Goal: Information Seeking & Learning: Learn about a topic

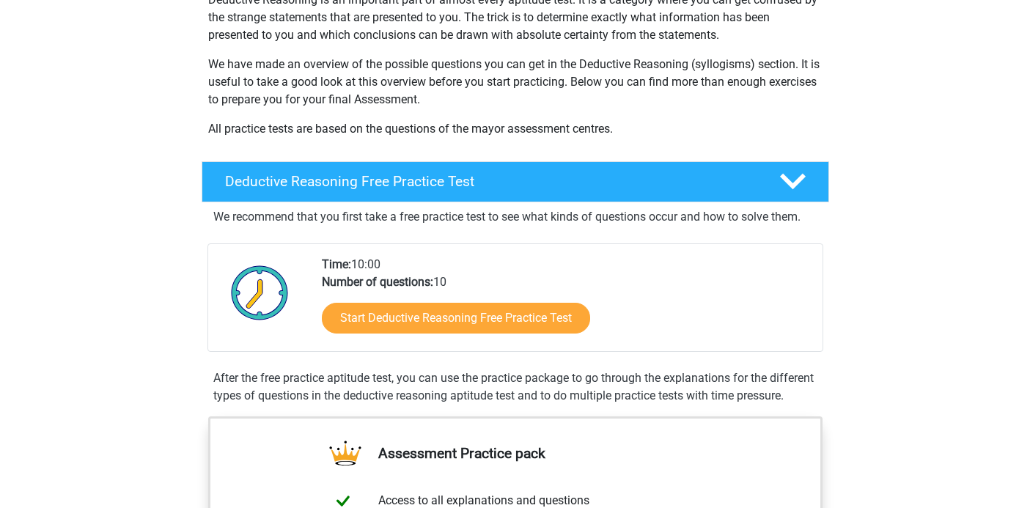
scroll to position [166, 0]
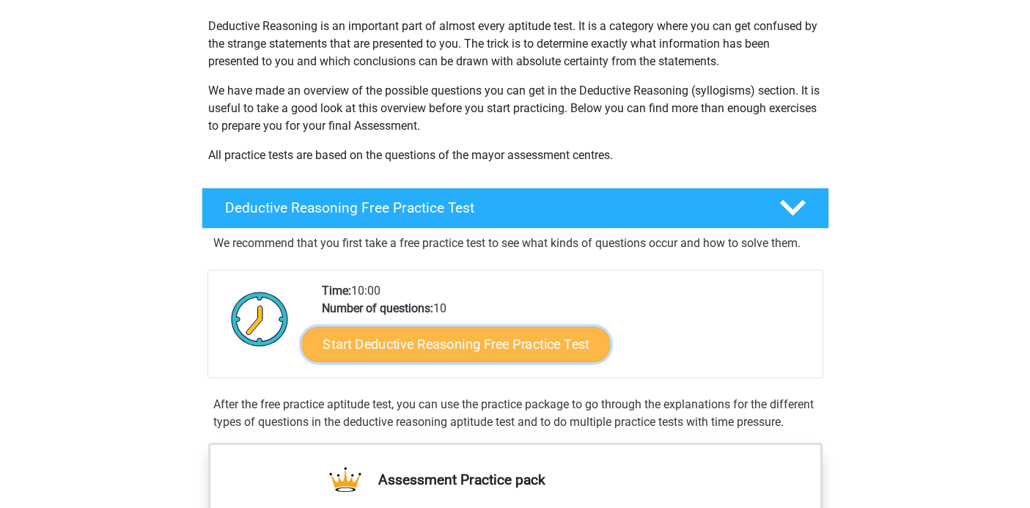
click at [385, 349] on link "Start Deductive Reasoning Free Practice Test" at bounding box center [455, 343] width 308 height 35
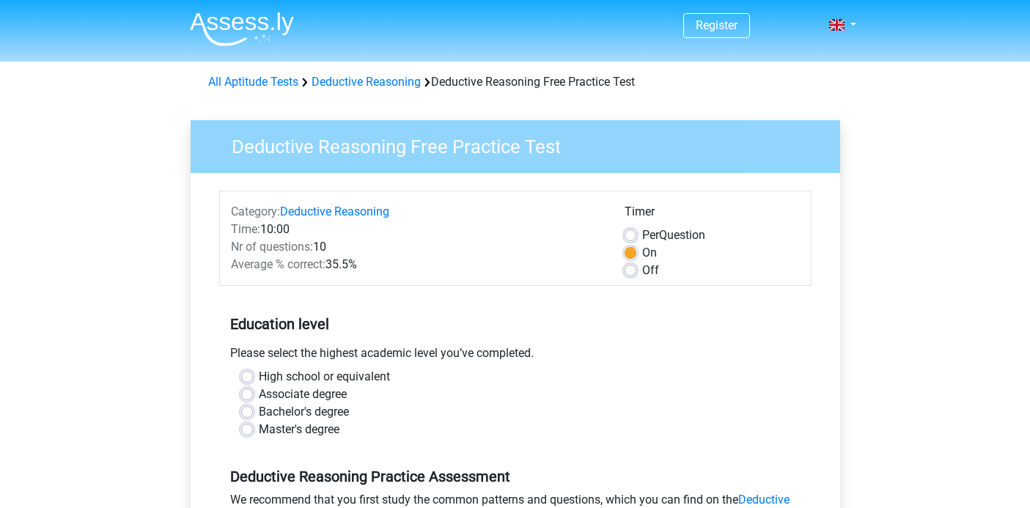
scroll to position [184, 0]
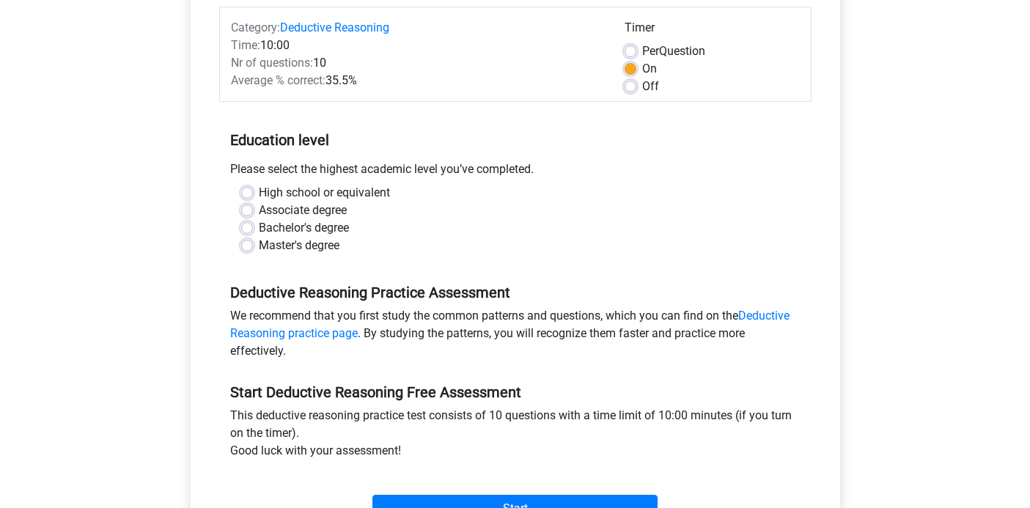
click at [315, 193] on label "High school or equivalent" at bounding box center [324, 193] width 131 height 18
click at [253, 193] on input "High school or equivalent" at bounding box center [247, 191] width 12 height 15
radio input "true"
click at [642, 90] on label "Off" at bounding box center [650, 87] width 17 height 18
click at [627, 90] on input "Off" at bounding box center [630, 85] width 12 height 15
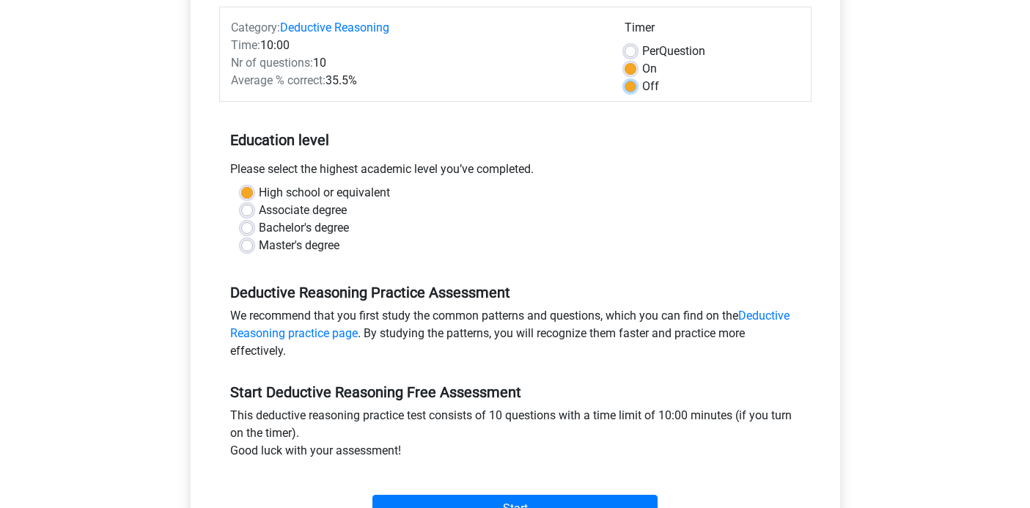
radio input "true"
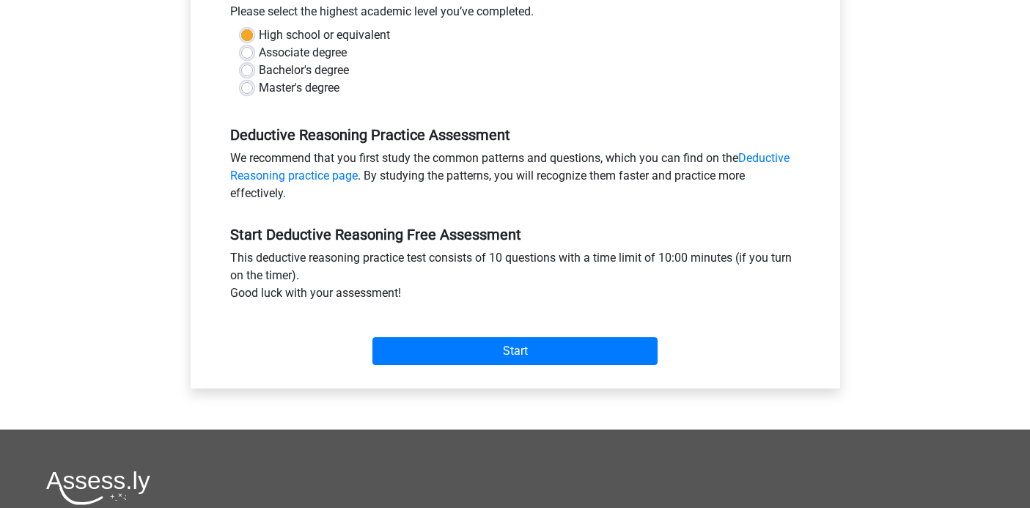
scroll to position [343, 0]
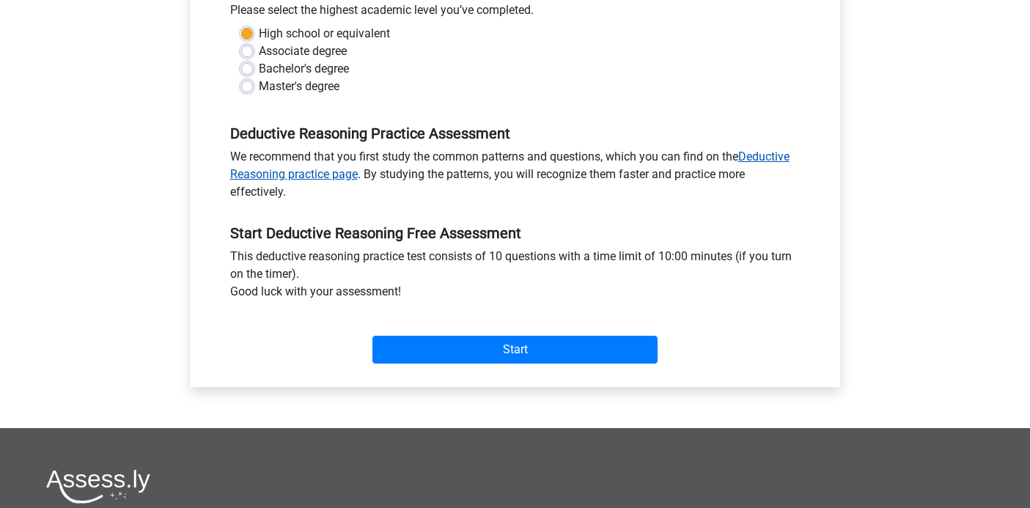
click at [314, 171] on link "Deductive Reasoning practice page" at bounding box center [509, 165] width 559 height 32
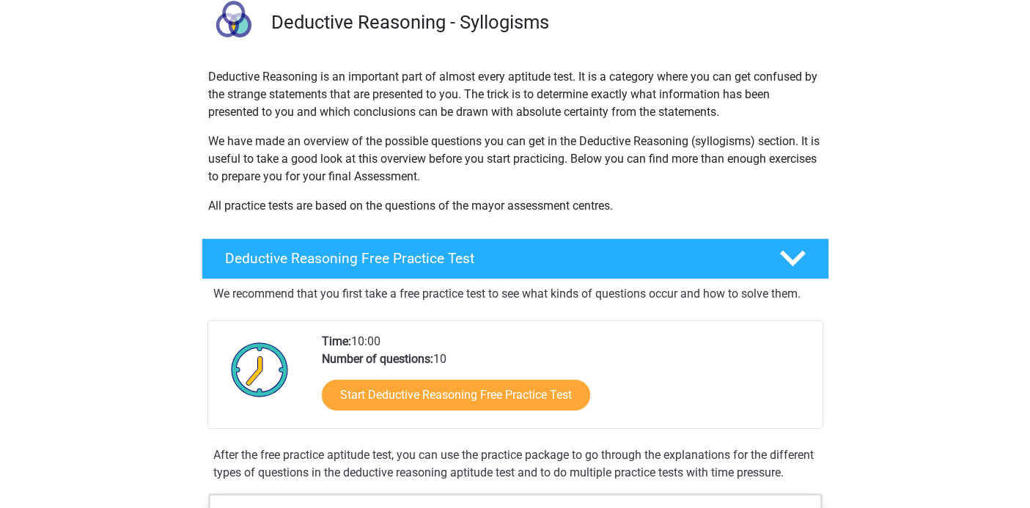
scroll to position [316, 0]
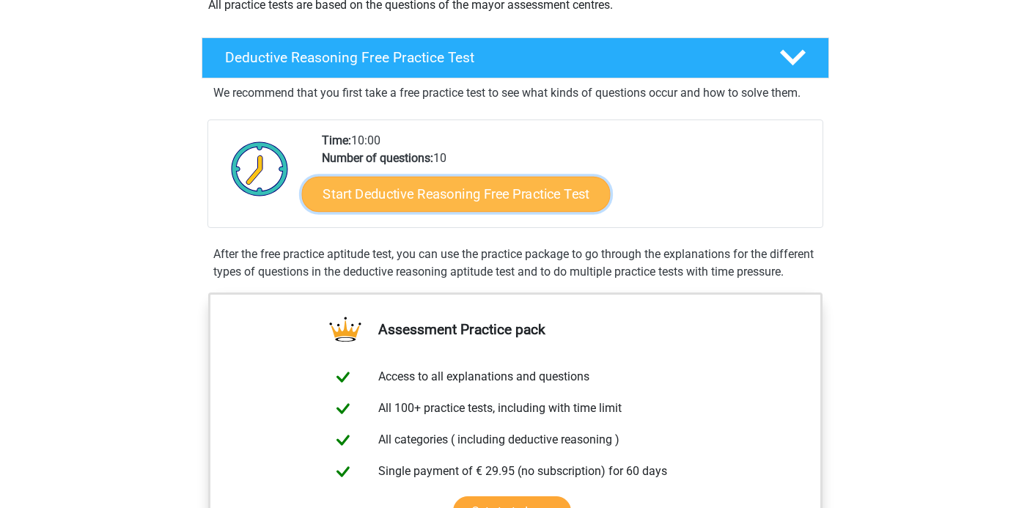
click at [452, 177] on link "Start Deductive Reasoning Free Practice Test" at bounding box center [455, 193] width 308 height 35
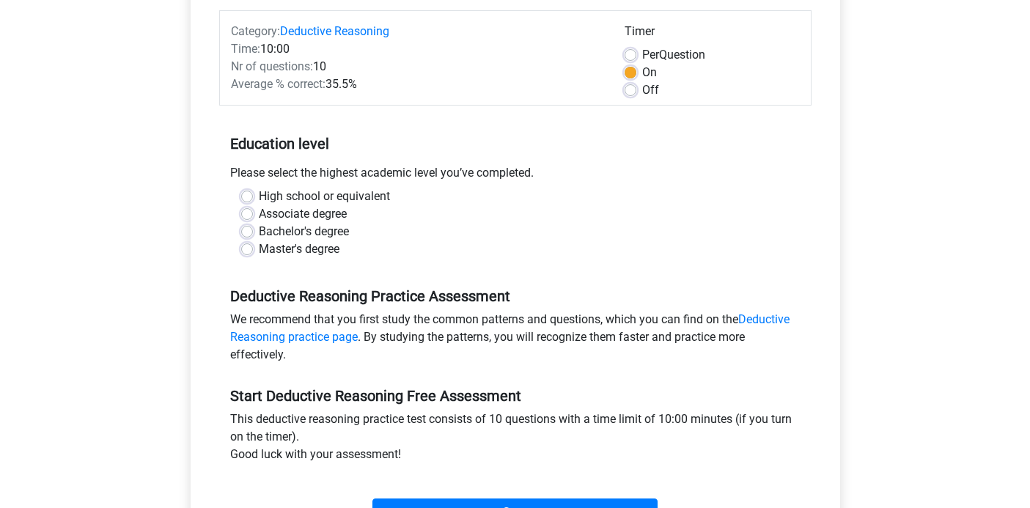
scroll to position [194, 0]
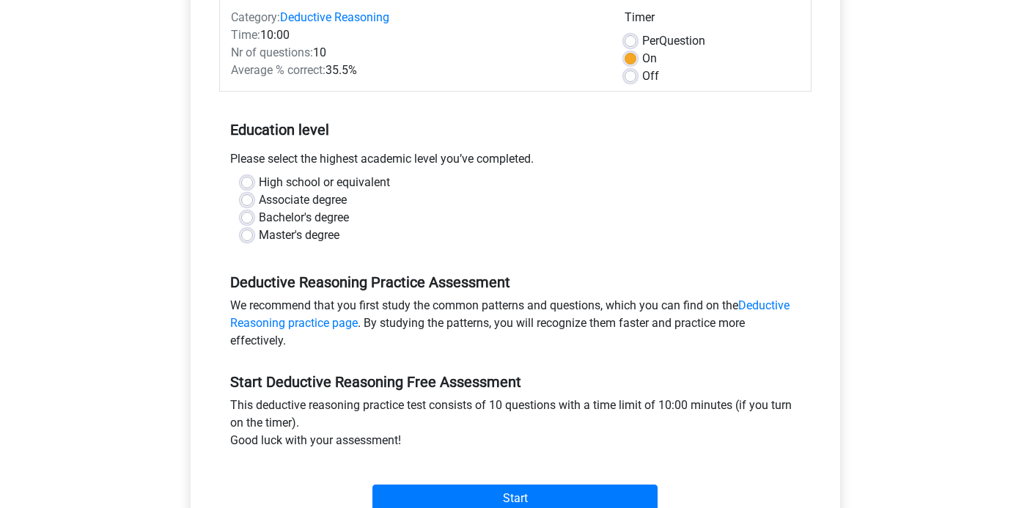
click at [284, 178] on label "High school or equivalent" at bounding box center [324, 183] width 131 height 18
click at [253, 178] on input "High school or equivalent" at bounding box center [247, 181] width 12 height 15
radio input "true"
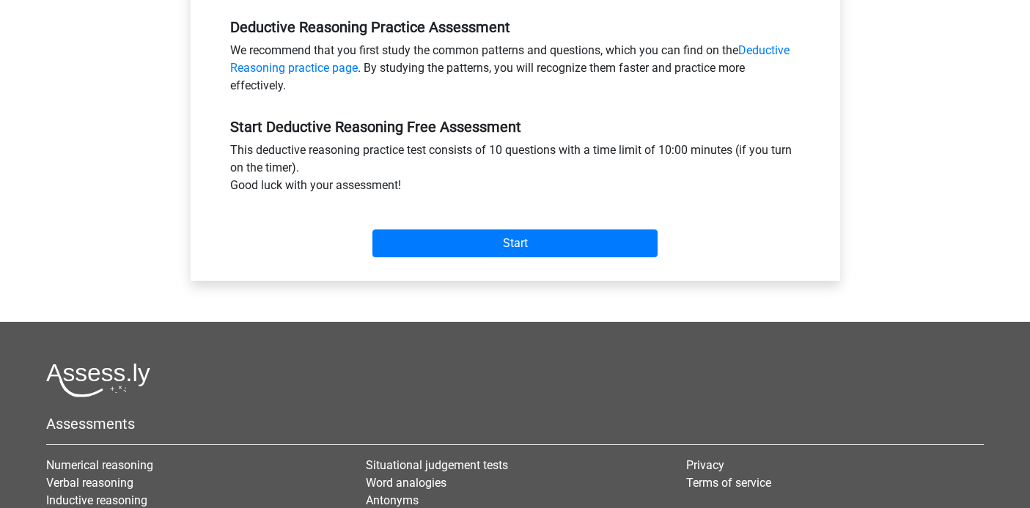
scroll to position [541, 0]
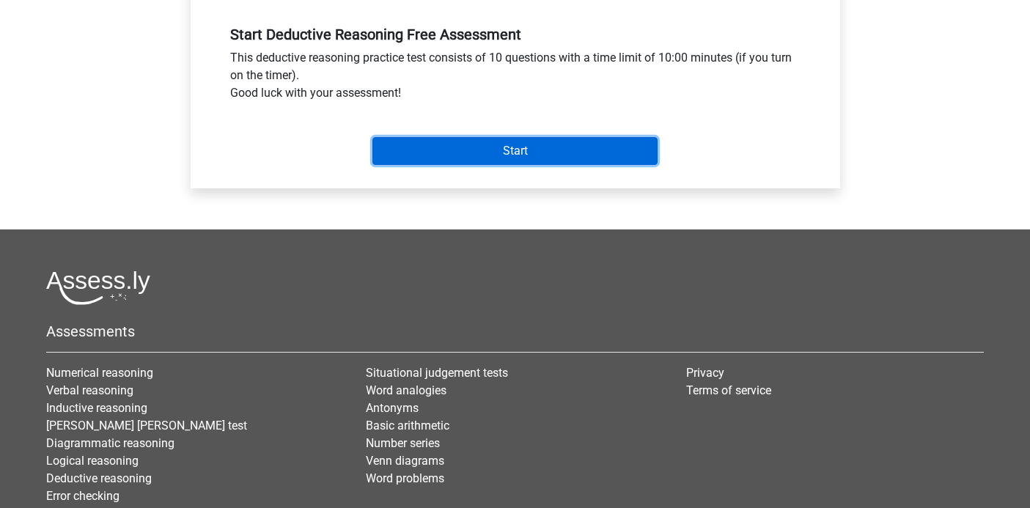
click at [487, 144] on input "Start" at bounding box center [514, 151] width 285 height 28
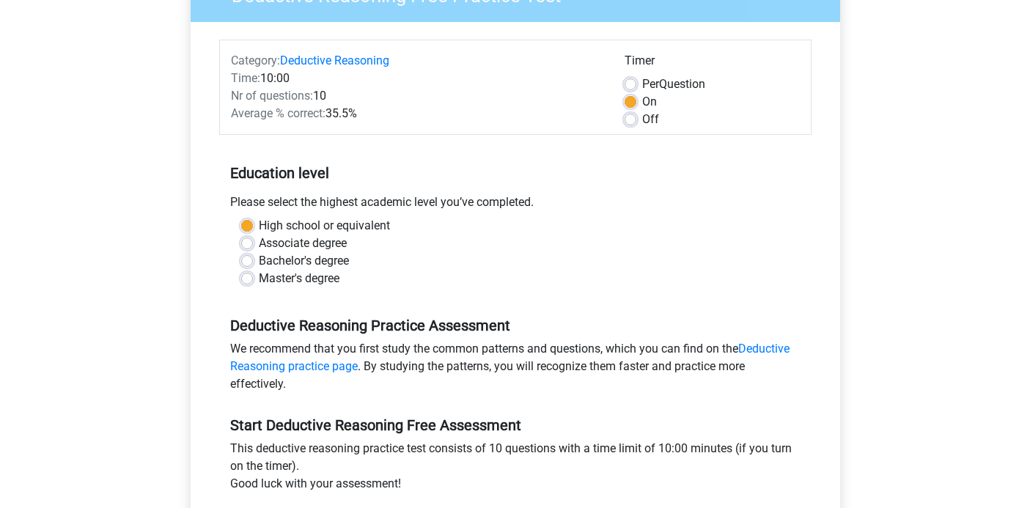
scroll to position [0, 0]
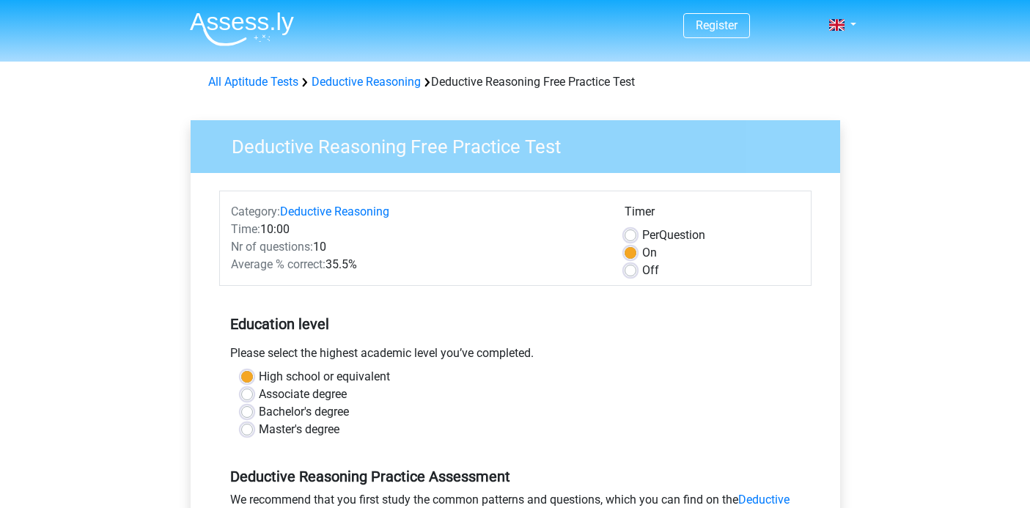
click at [643, 268] on label "Off" at bounding box center [650, 271] width 17 height 18
click at [636, 268] on input "Off" at bounding box center [630, 269] width 12 height 15
radio input "true"
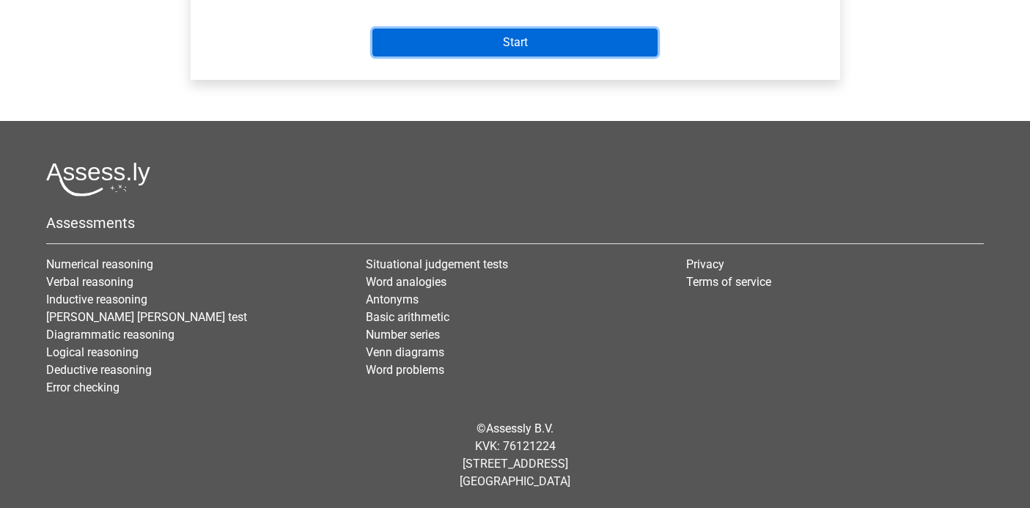
click at [518, 45] on input "Start" at bounding box center [514, 43] width 285 height 28
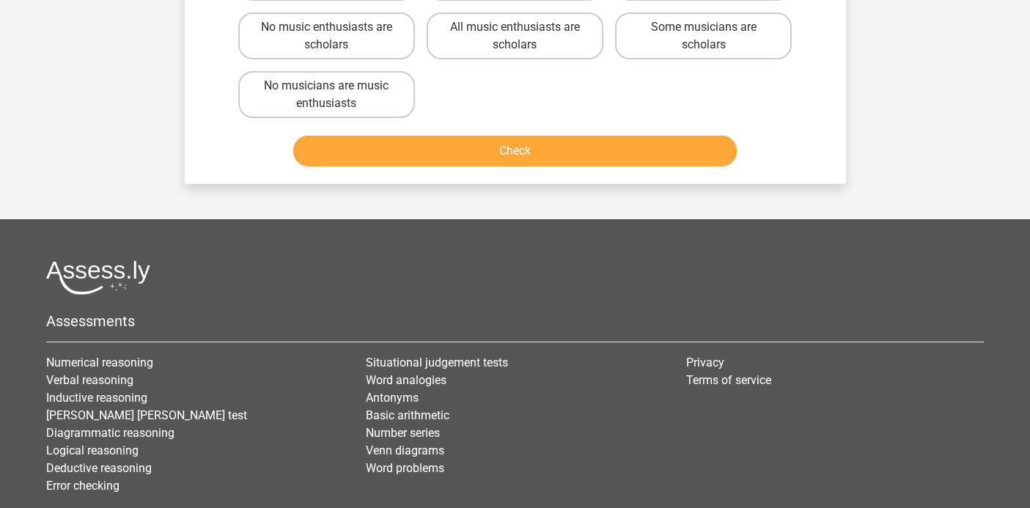
scroll to position [363, 0]
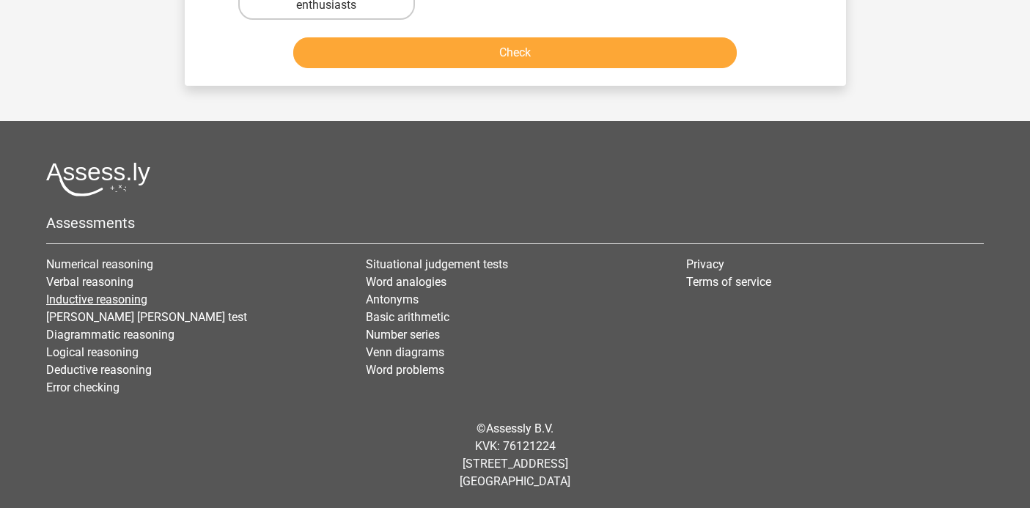
click at [138, 300] on link "Inductive reasoning" at bounding box center [96, 299] width 101 height 14
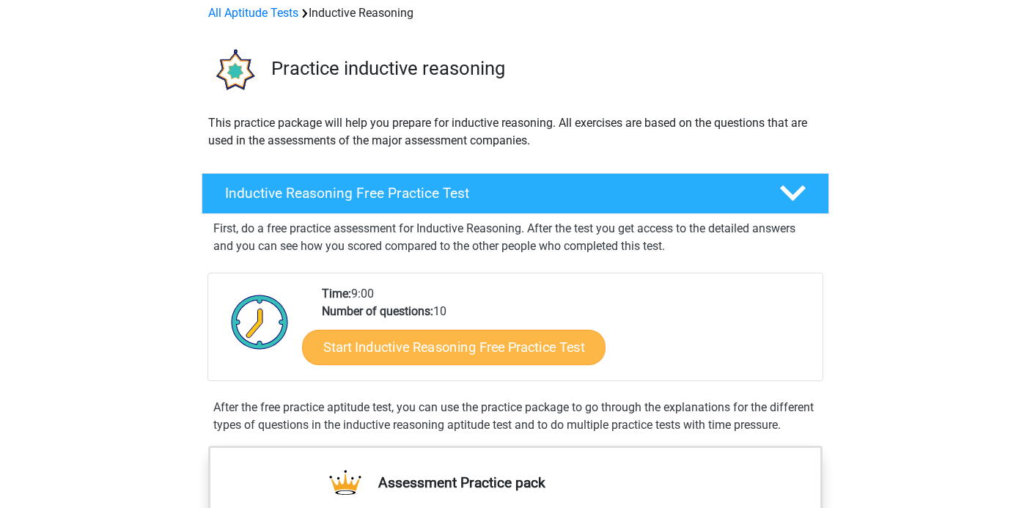
scroll to position [70, 0]
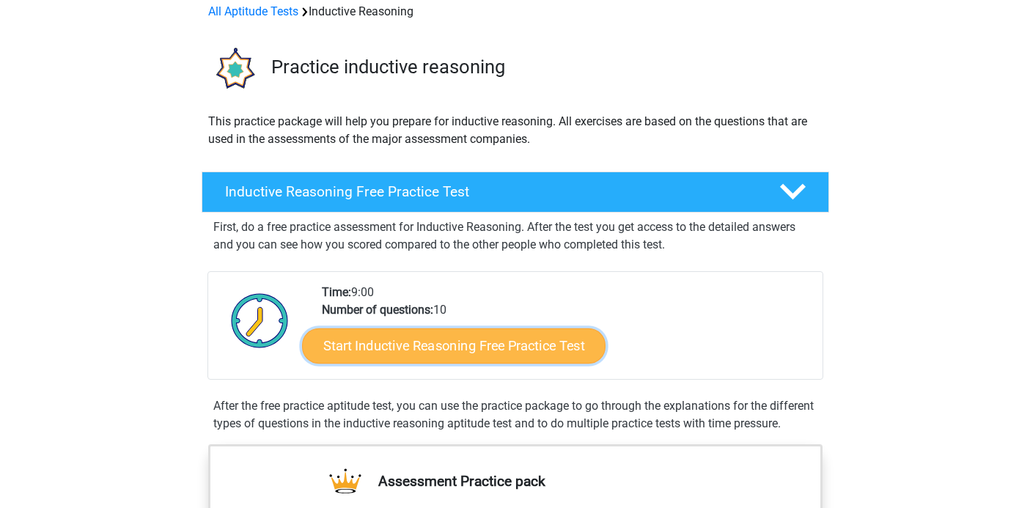
click at [531, 350] on link "Start Inductive Reasoning Free Practice Test" at bounding box center [453, 345] width 303 height 35
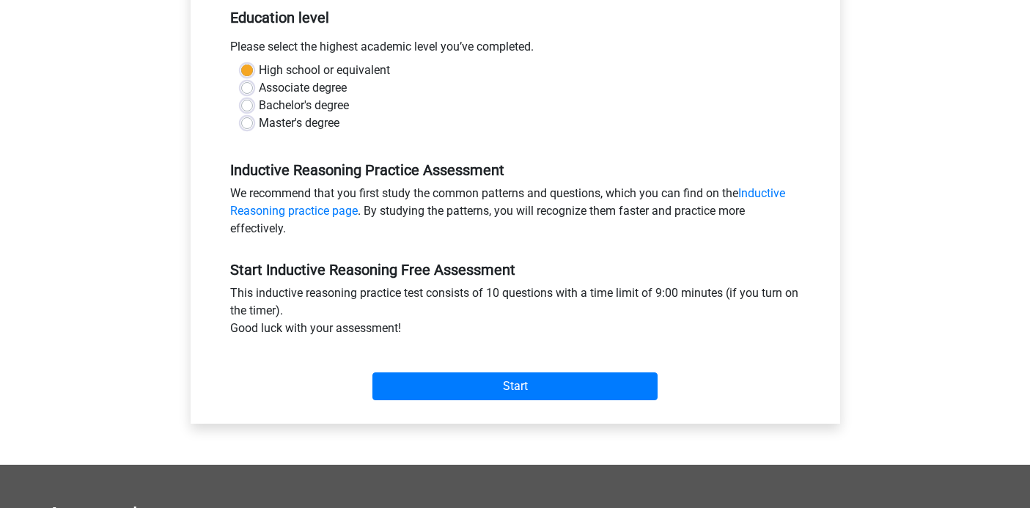
scroll to position [354, 0]
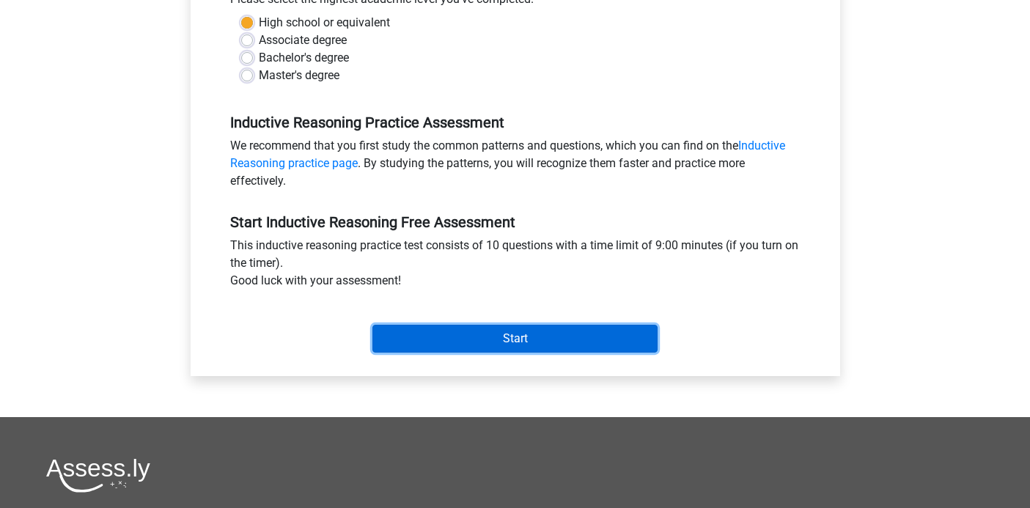
click at [556, 340] on input "Start" at bounding box center [514, 339] width 285 height 28
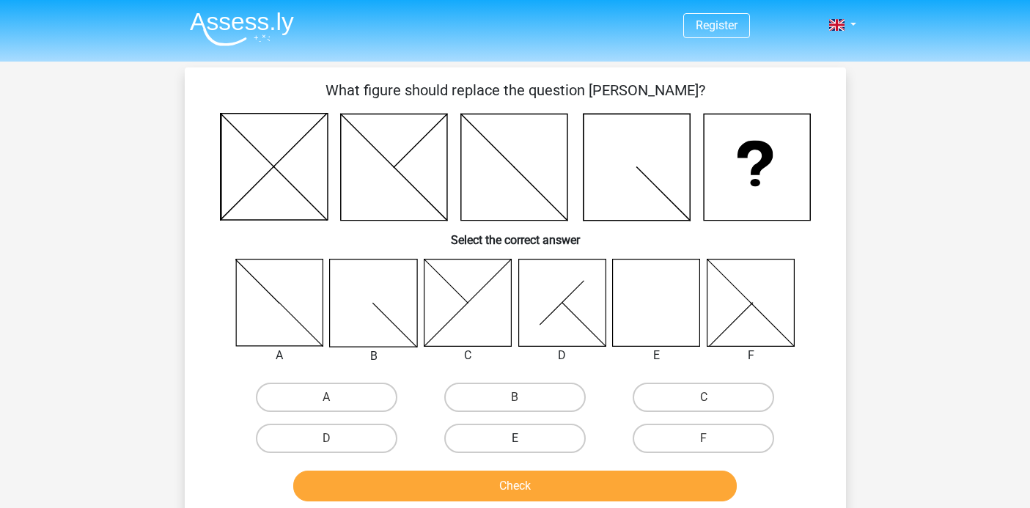
click at [511, 435] on label "E" at bounding box center [514, 438] width 141 height 29
click at [514, 438] on input "E" at bounding box center [519, 443] width 10 height 10
radio input "true"
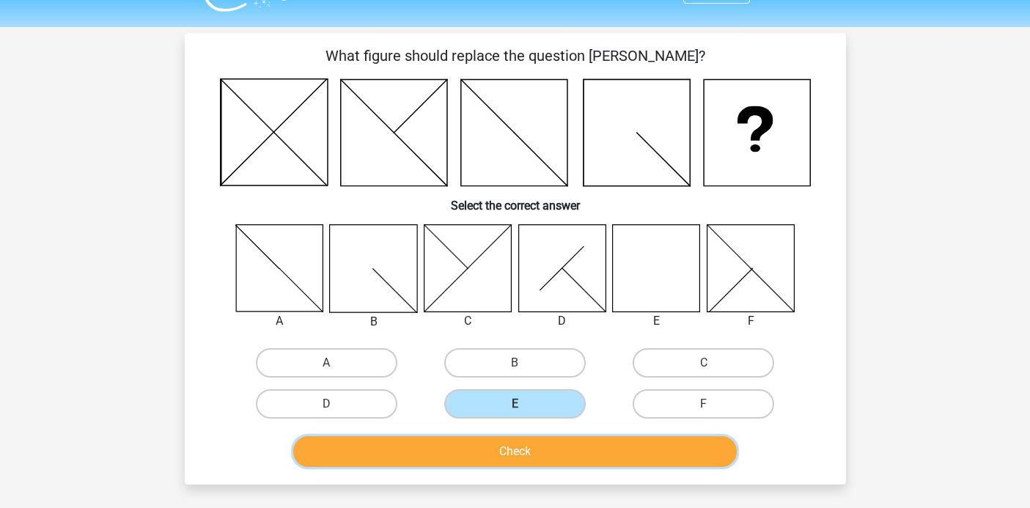
click at [518, 454] on button "Check" at bounding box center [514, 451] width 443 height 31
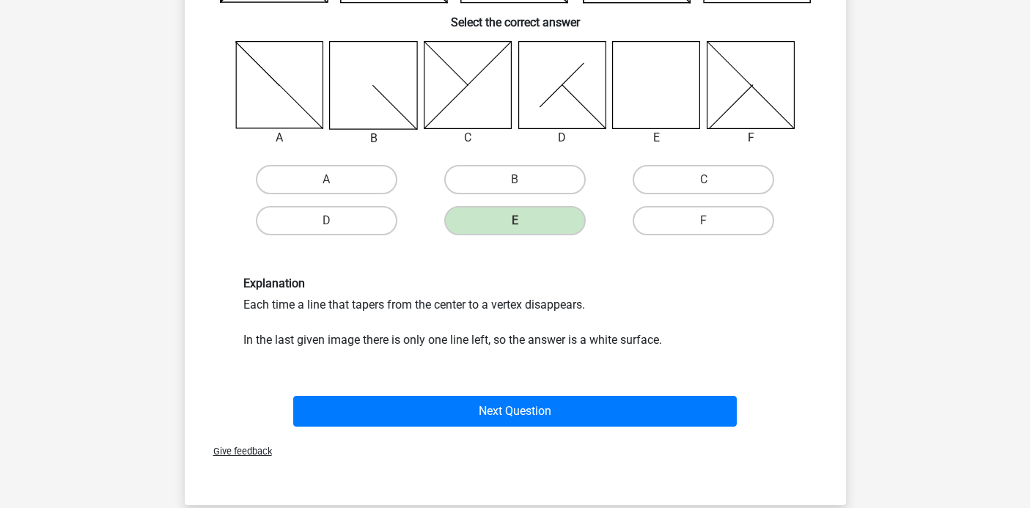
scroll to position [219, 0]
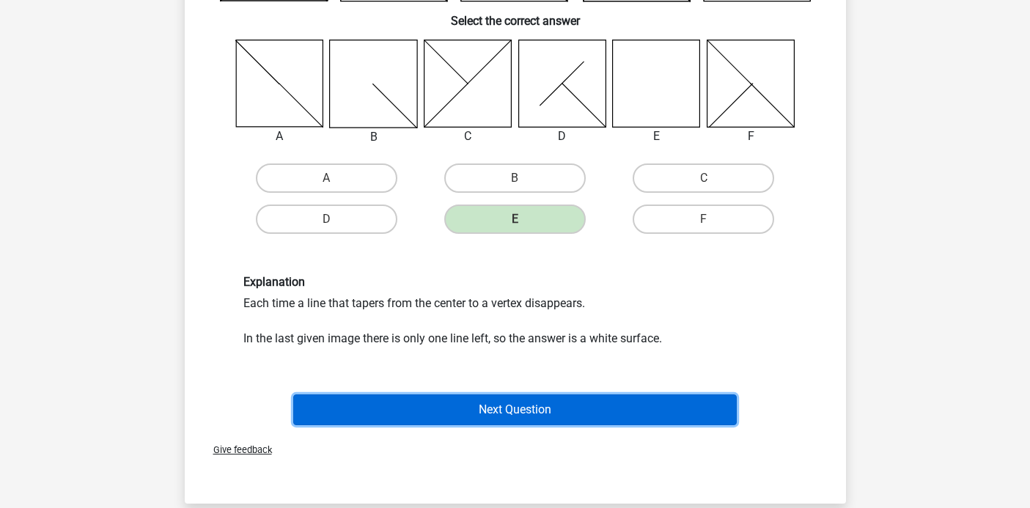
click at [523, 421] on button "Next Question" at bounding box center [514, 409] width 443 height 31
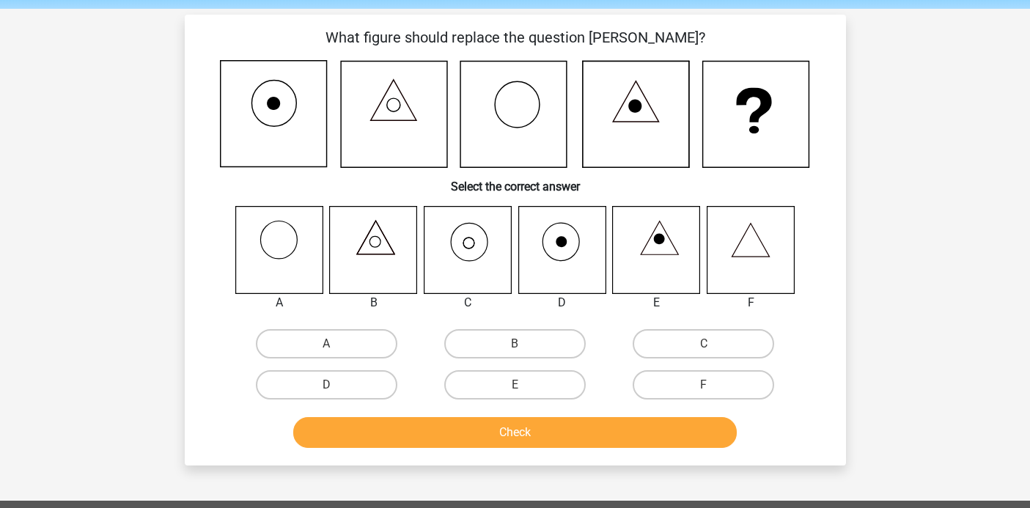
scroll to position [57, 0]
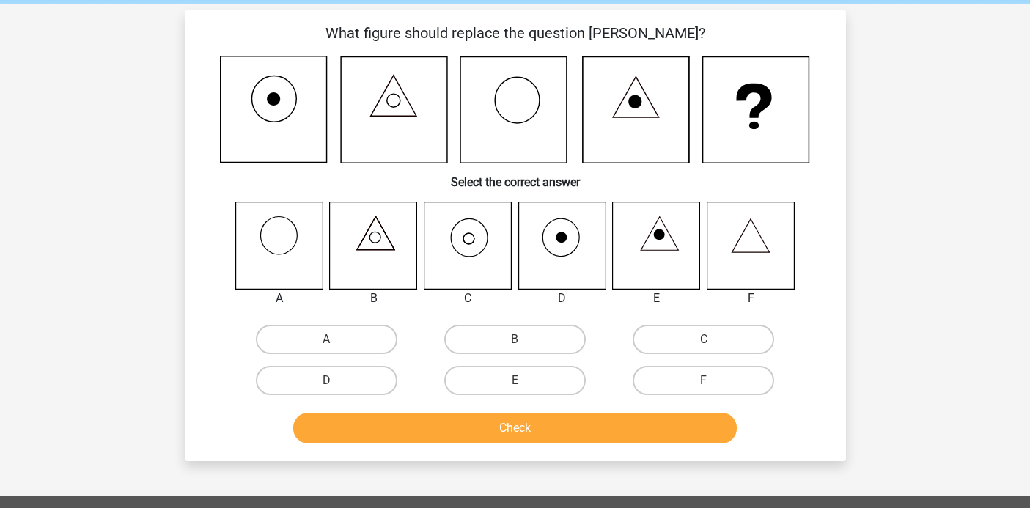
click at [468, 254] on icon at bounding box center [467, 245] width 87 height 87
click at [672, 339] on label "C" at bounding box center [702, 339] width 141 height 29
click at [703, 339] on input "C" at bounding box center [708, 344] width 10 height 10
radio input "true"
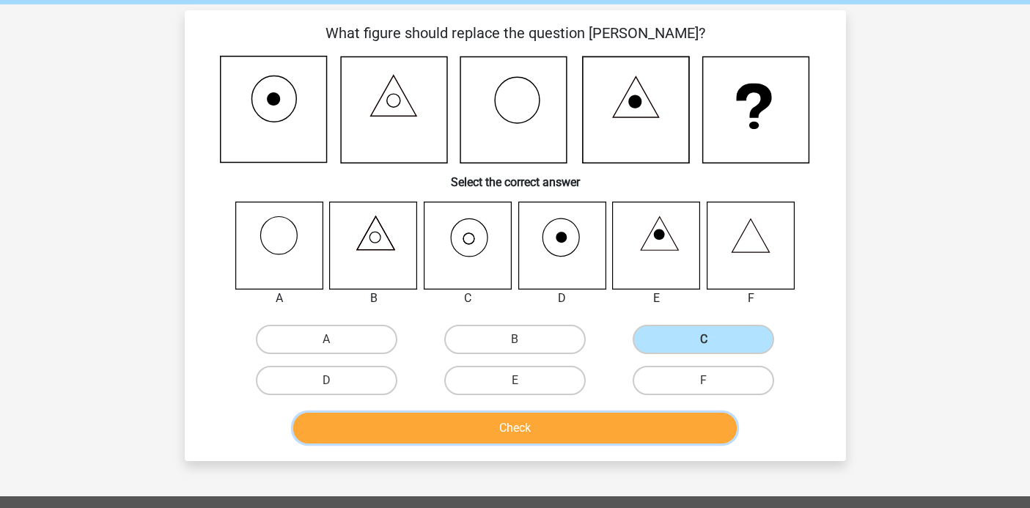
click at [538, 424] on button "Check" at bounding box center [514, 428] width 443 height 31
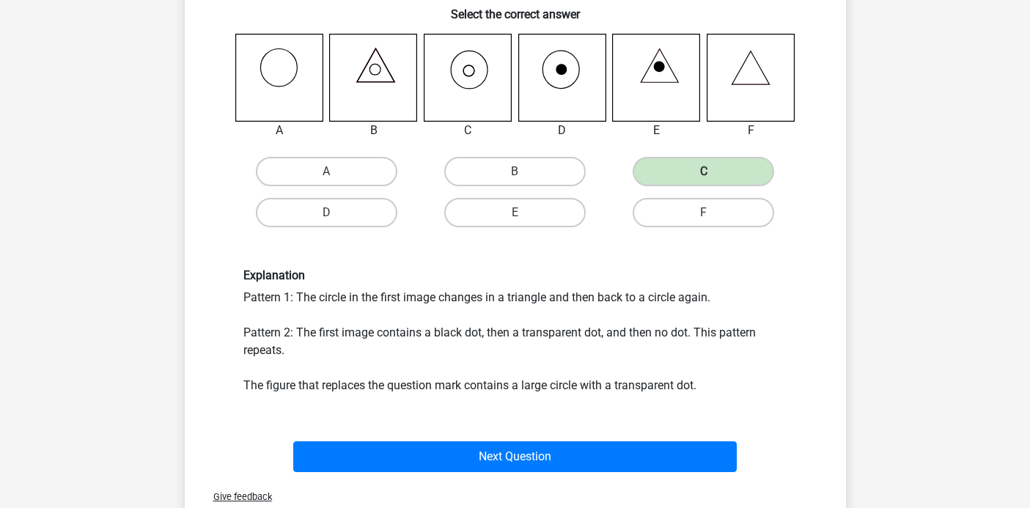
scroll to position [228, 0]
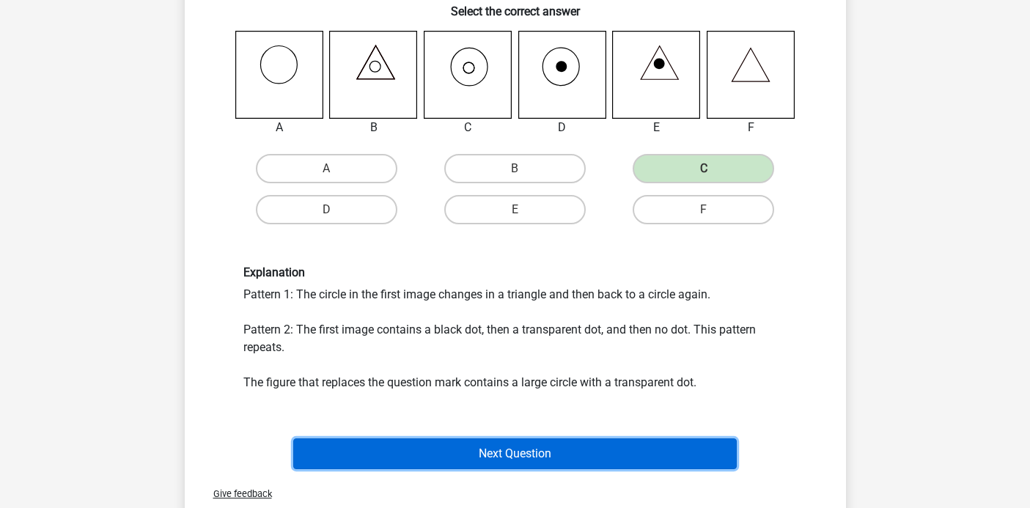
click at [538, 448] on button "Next Question" at bounding box center [514, 453] width 443 height 31
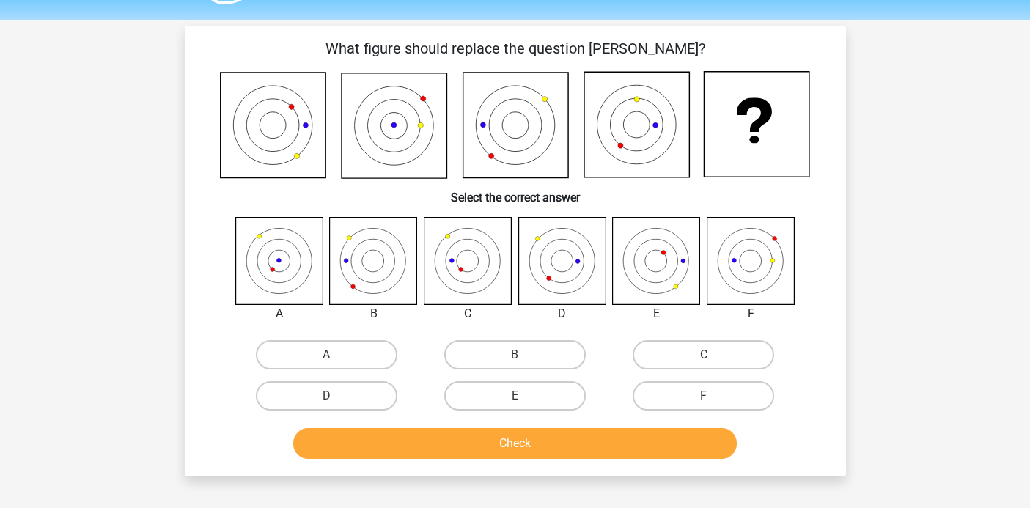
scroll to position [40, 0]
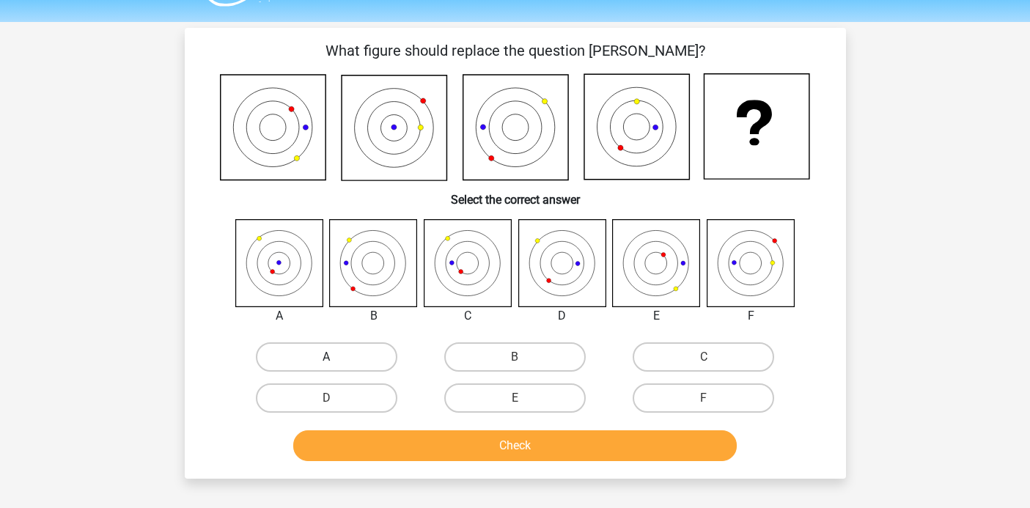
click at [366, 349] on label "A" at bounding box center [326, 356] width 141 height 29
click at [336, 357] on input "A" at bounding box center [331, 362] width 10 height 10
radio input "true"
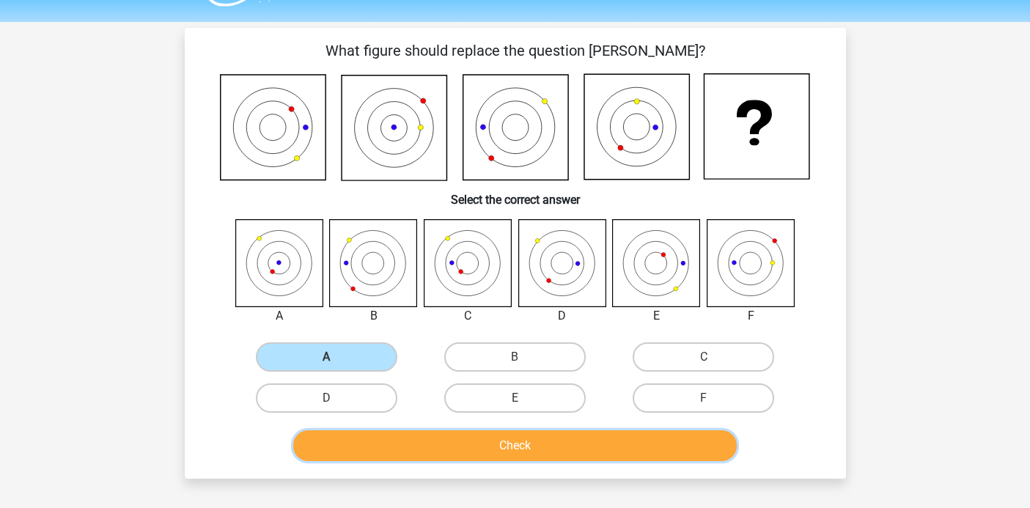
click at [406, 444] on button "Check" at bounding box center [514, 445] width 443 height 31
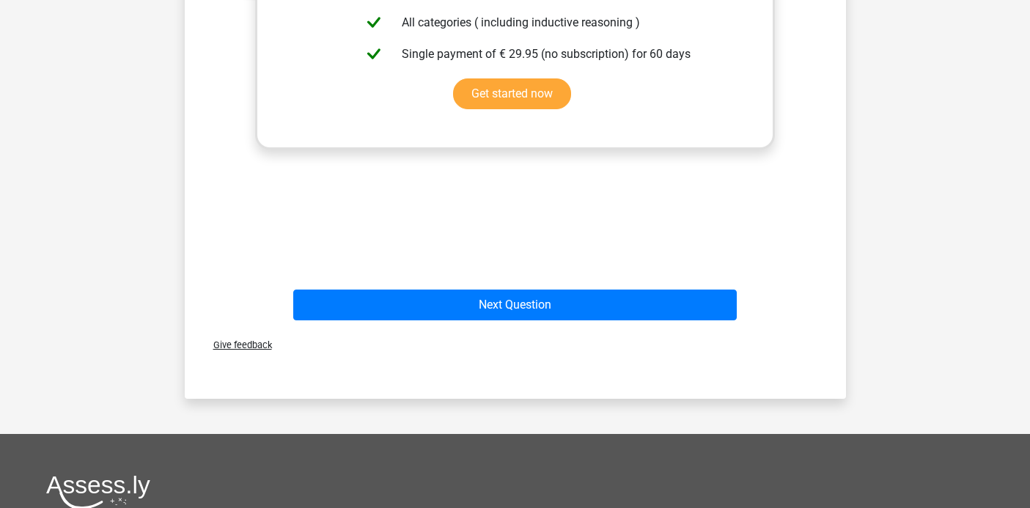
scroll to position [696, 0]
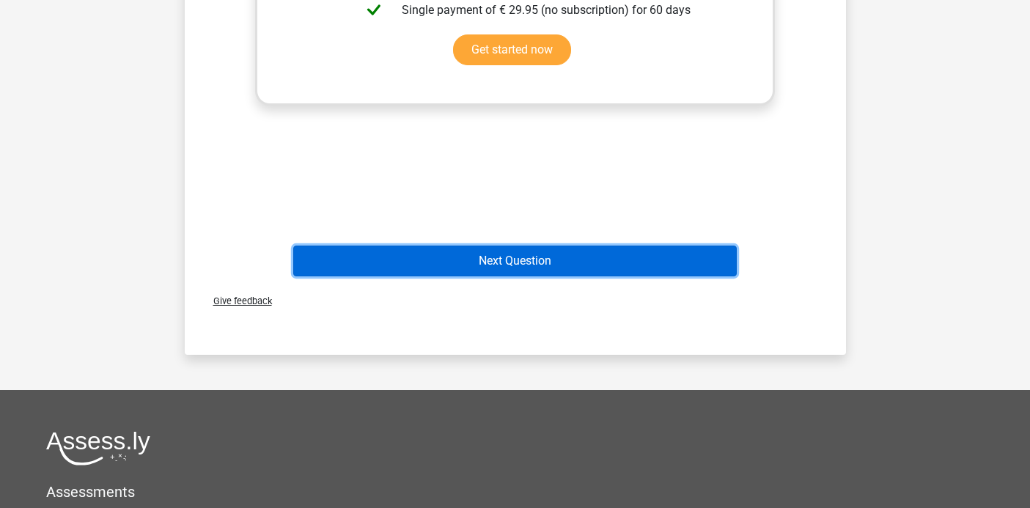
click at [520, 254] on button "Next Question" at bounding box center [514, 260] width 443 height 31
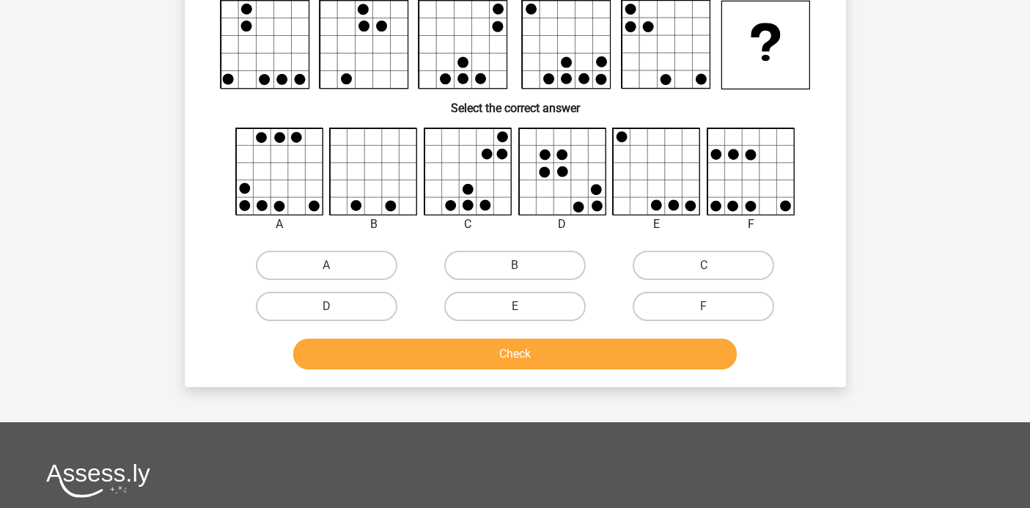
scroll to position [67, 0]
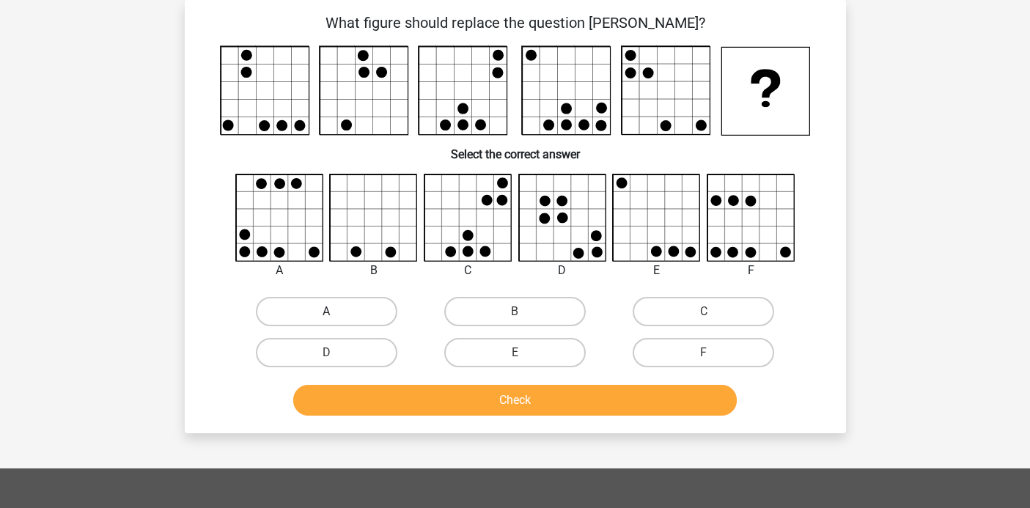
click at [357, 315] on label "A" at bounding box center [326, 311] width 141 height 29
click at [336, 315] on input "A" at bounding box center [331, 316] width 10 height 10
radio input "true"
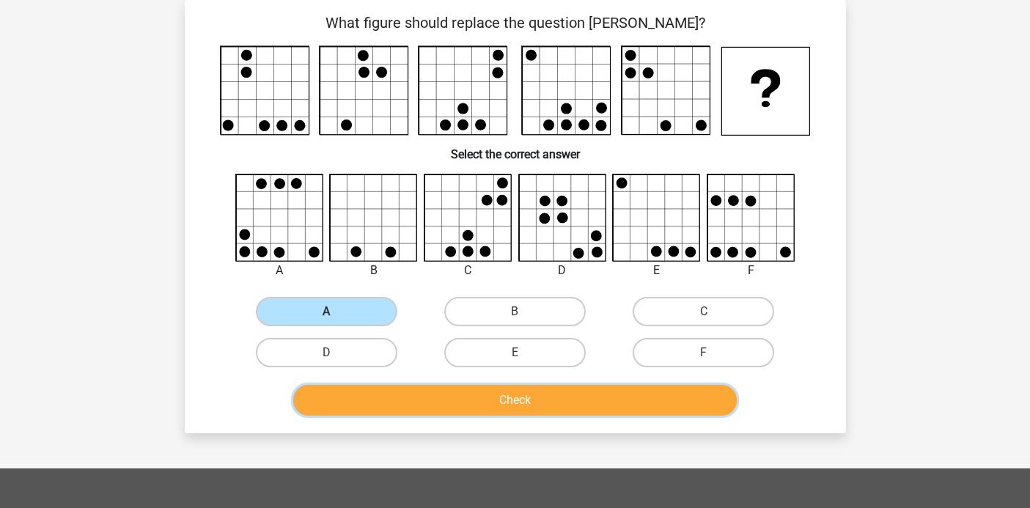
click at [395, 393] on button "Check" at bounding box center [514, 400] width 443 height 31
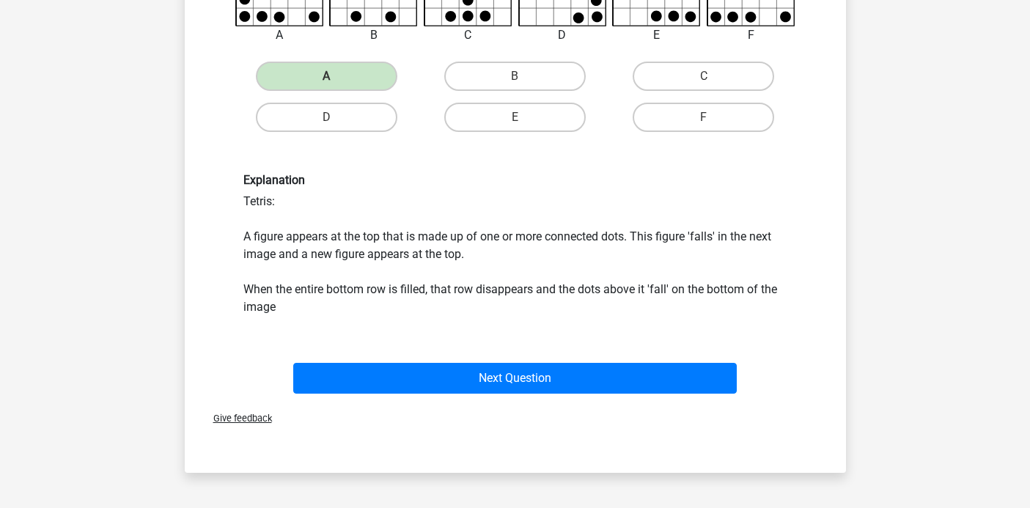
scroll to position [215, 0]
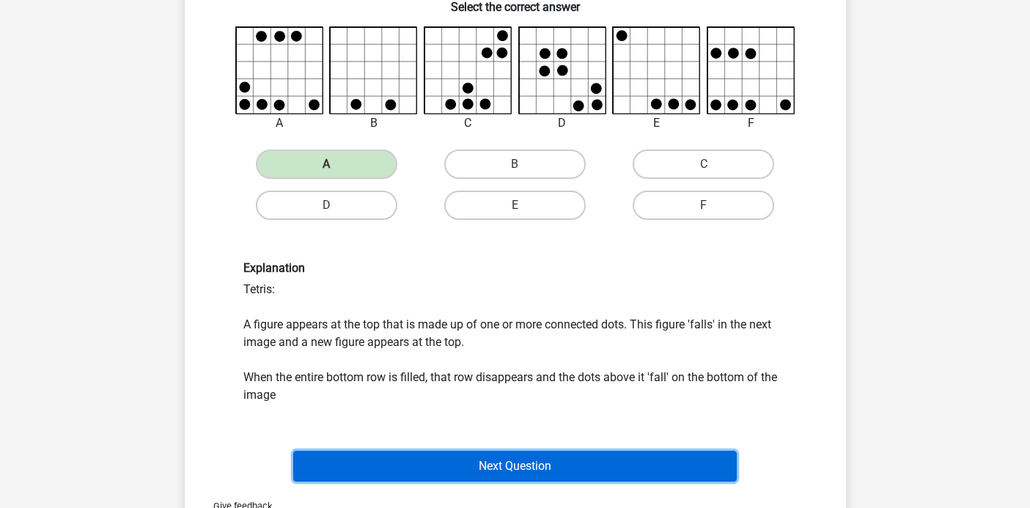
click at [484, 467] on button "Next Question" at bounding box center [514, 466] width 443 height 31
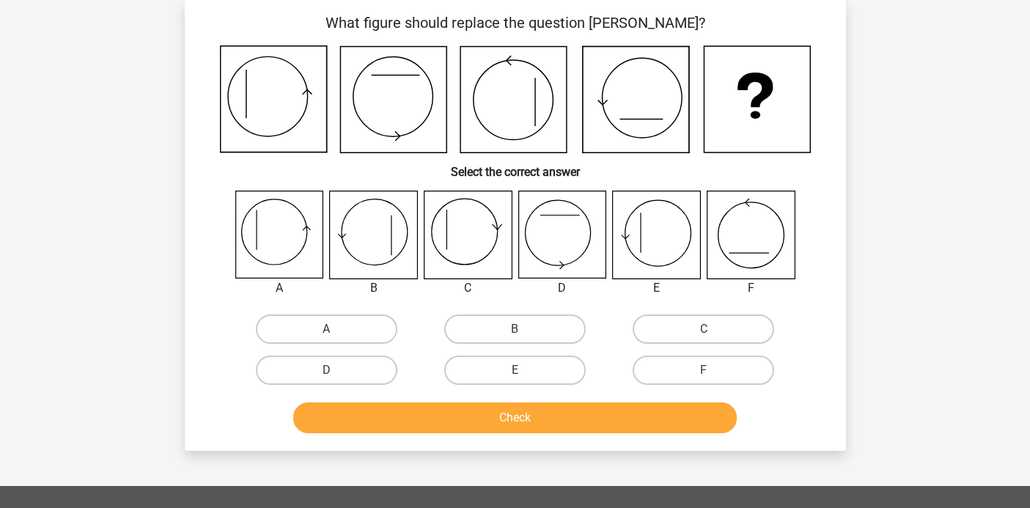
scroll to position [32, 0]
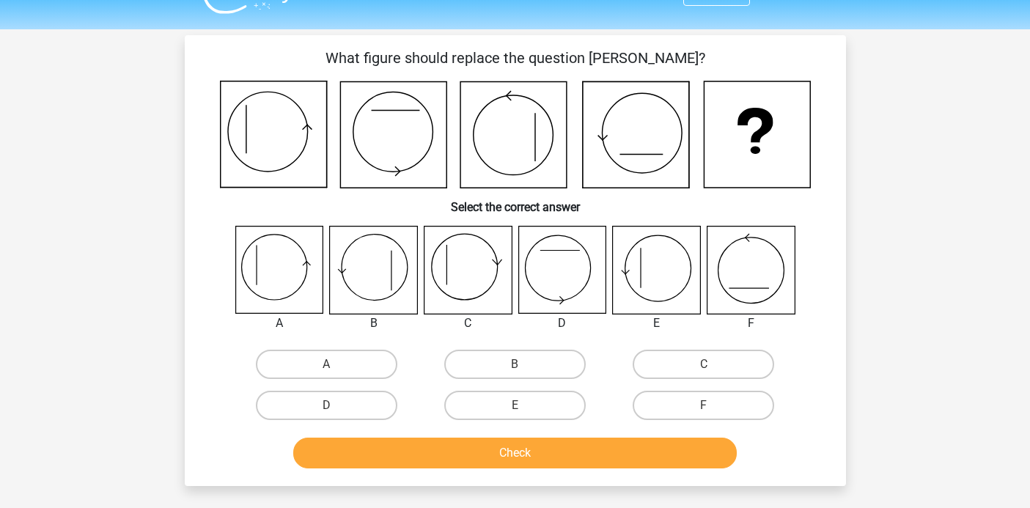
click at [657, 284] on icon at bounding box center [656, 269] width 87 height 87
click at [514, 413] on label "E" at bounding box center [514, 405] width 141 height 29
click at [514, 413] on input "E" at bounding box center [519, 410] width 10 height 10
radio input "true"
click at [514, 472] on div "Check" at bounding box center [515, 455] width 566 height 37
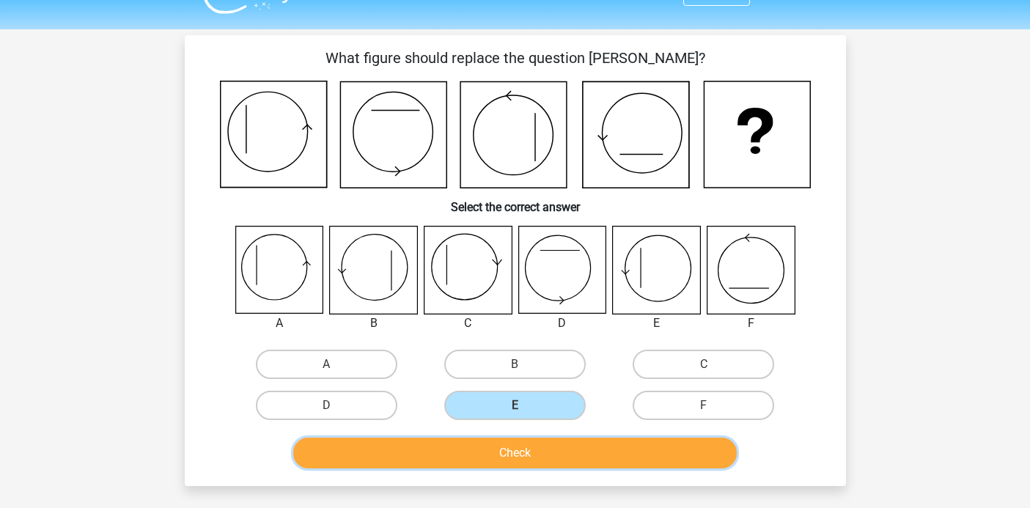
click at [517, 454] on button "Check" at bounding box center [514, 452] width 443 height 31
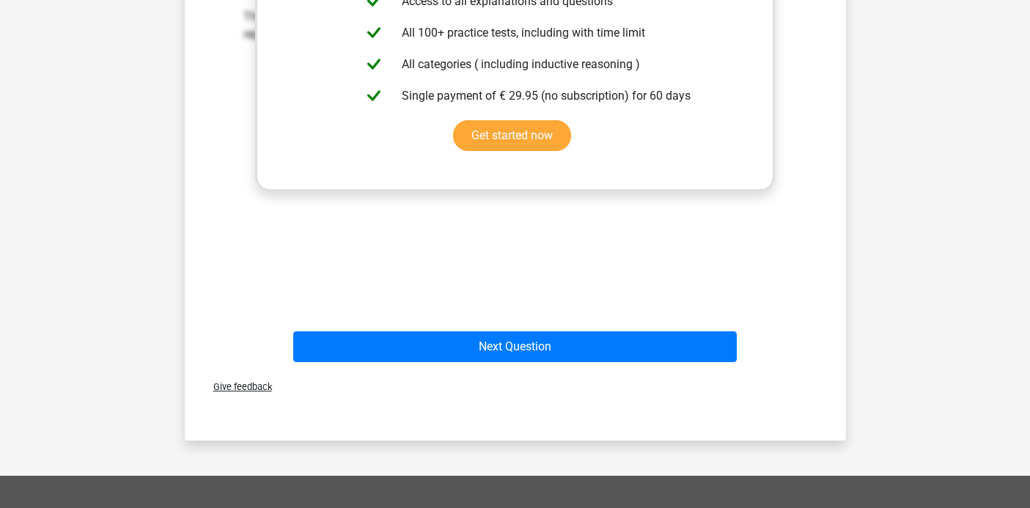
scroll to position [612, 0]
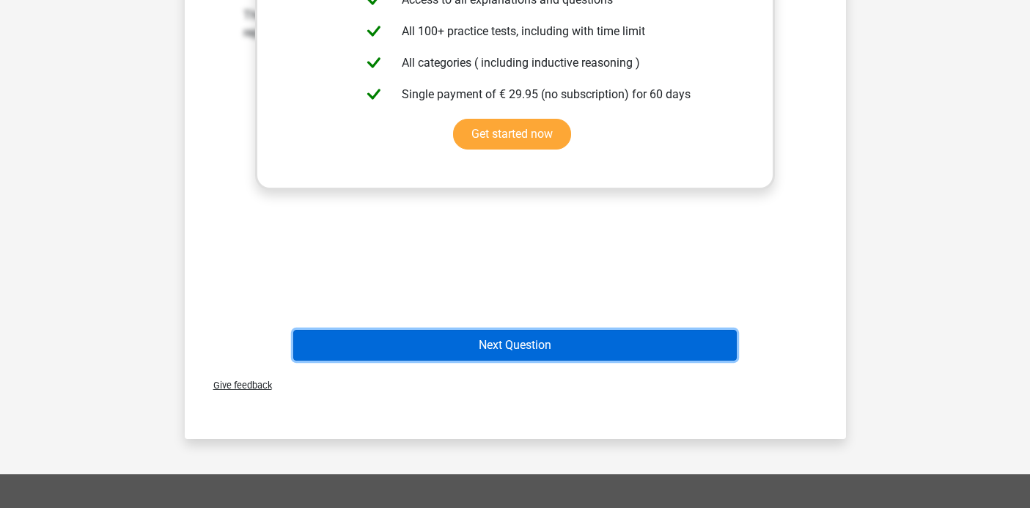
click at [493, 343] on button "Next Question" at bounding box center [514, 345] width 443 height 31
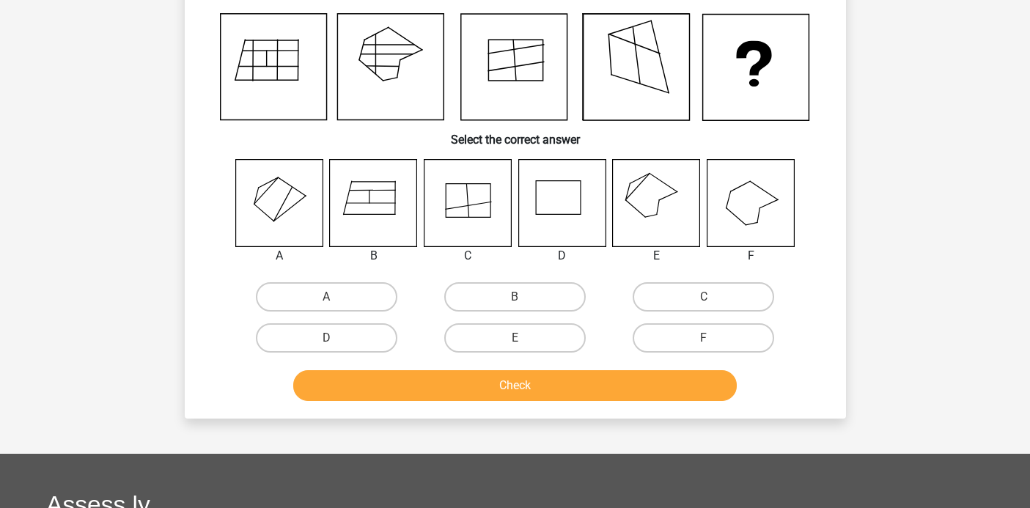
scroll to position [67, 0]
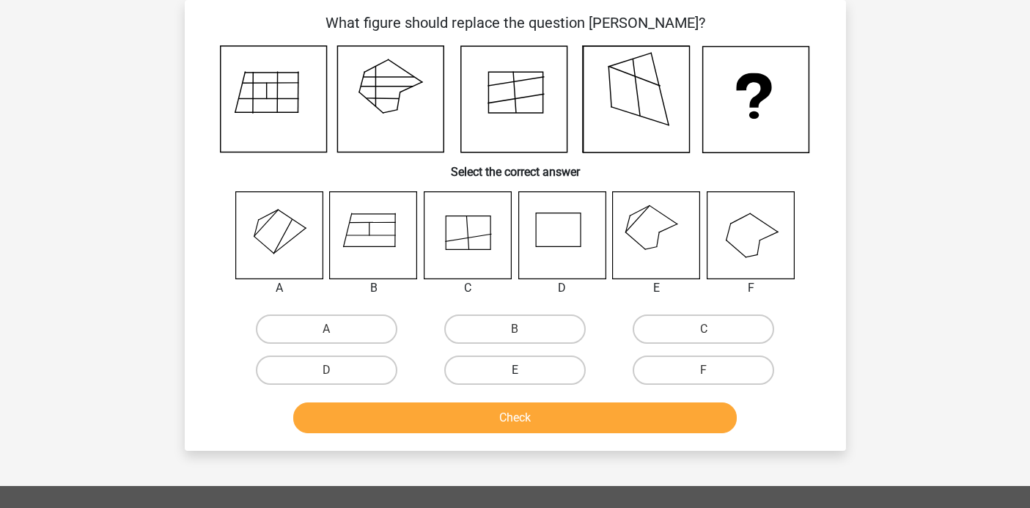
click at [540, 363] on label "E" at bounding box center [514, 369] width 141 height 29
click at [524, 370] on input "E" at bounding box center [519, 375] width 10 height 10
radio input "true"
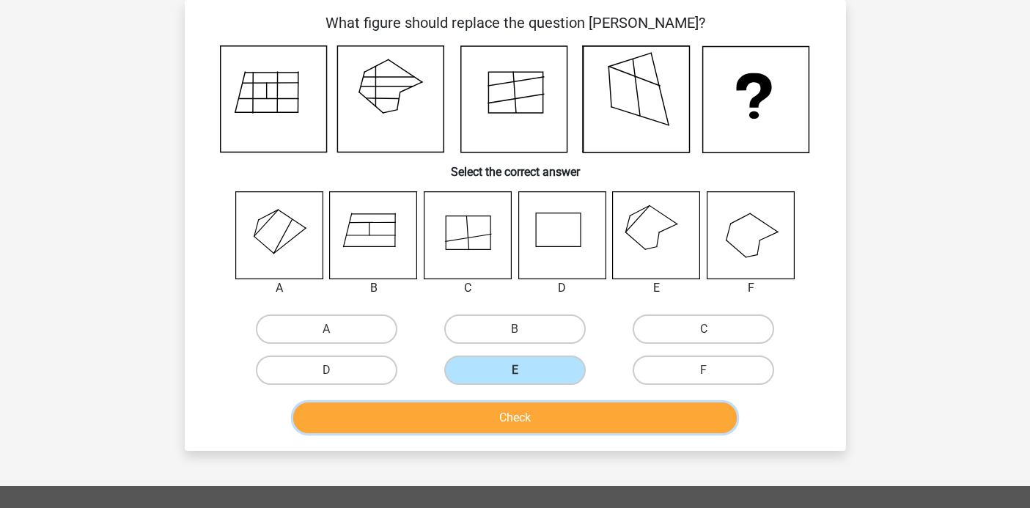
click at [540, 418] on button "Check" at bounding box center [514, 417] width 443 height 31
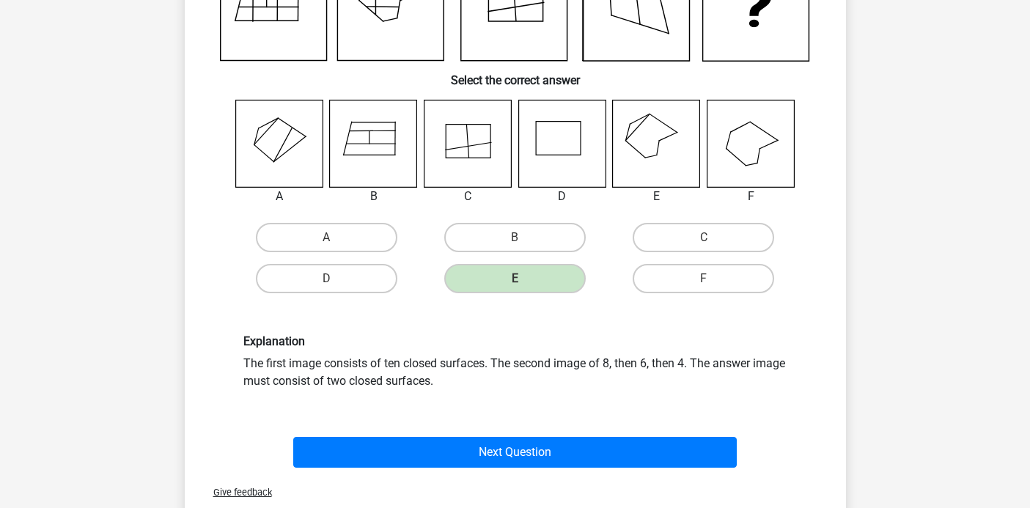
scroll to position [156, 0]
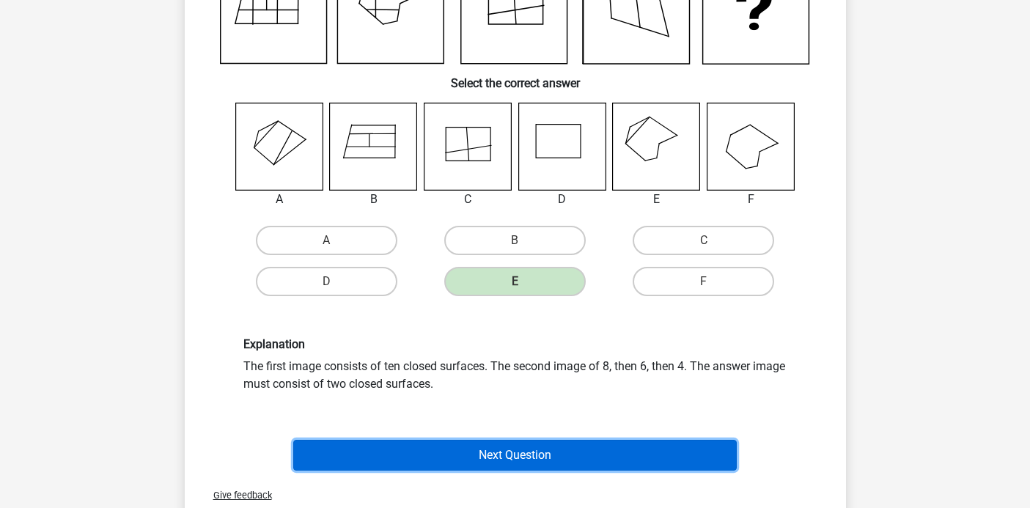
click at [483, 460] on button "Next Question" at bounding box center [514, 455] width 443 height 31
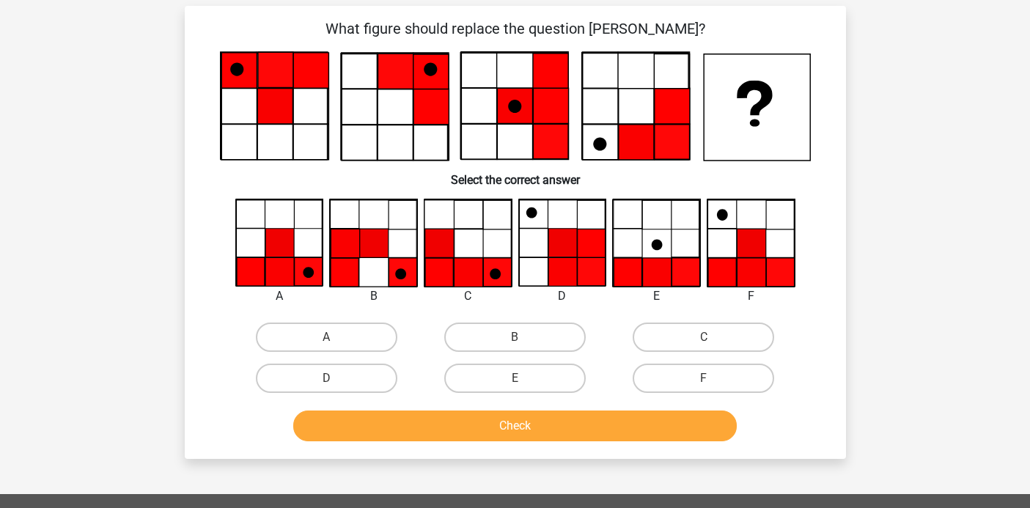
scroll to position [62, 0]
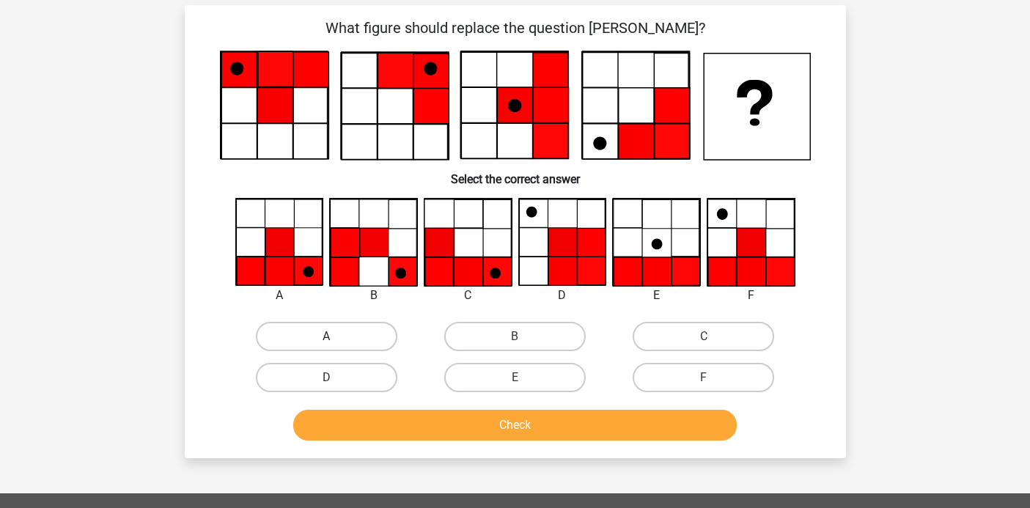
click at [300, 339] on label "A" at bounding box center [326, 336] width 141 height 29
click at [326, 339] on input "A" at bounding box center [331, 341] width 10 height 10
radio input "true"
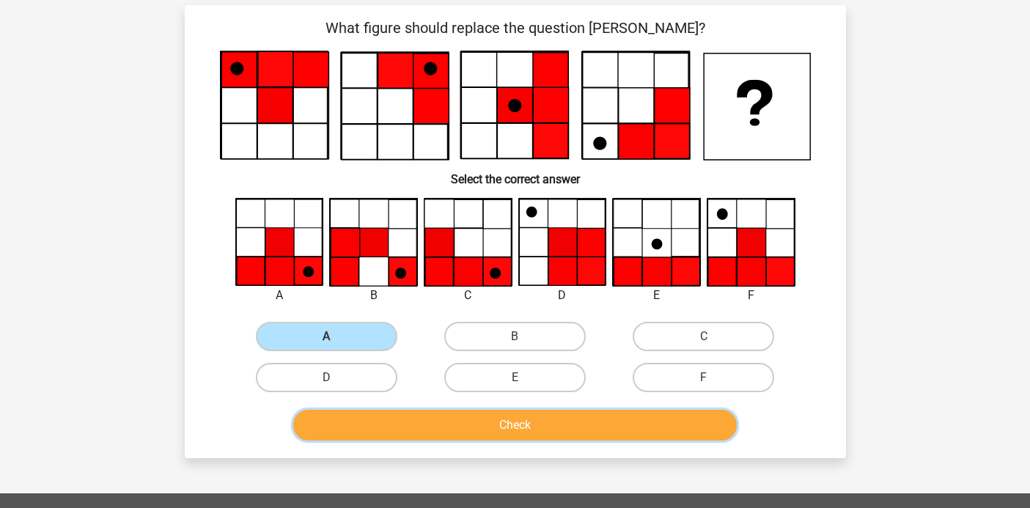
click at [331, 421] on button "Check" at bounding box center [514, 425] width 443 height 31
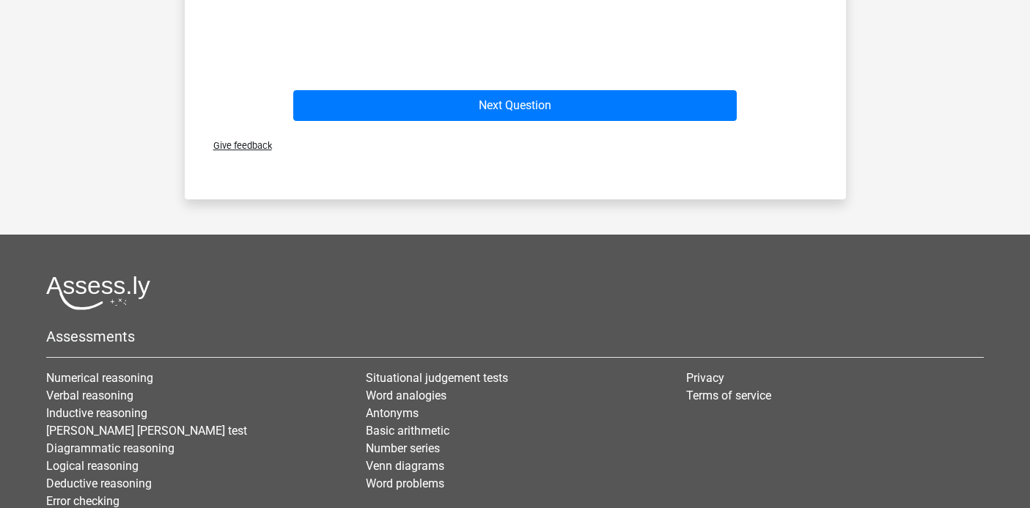
scroll to position [719, 0]
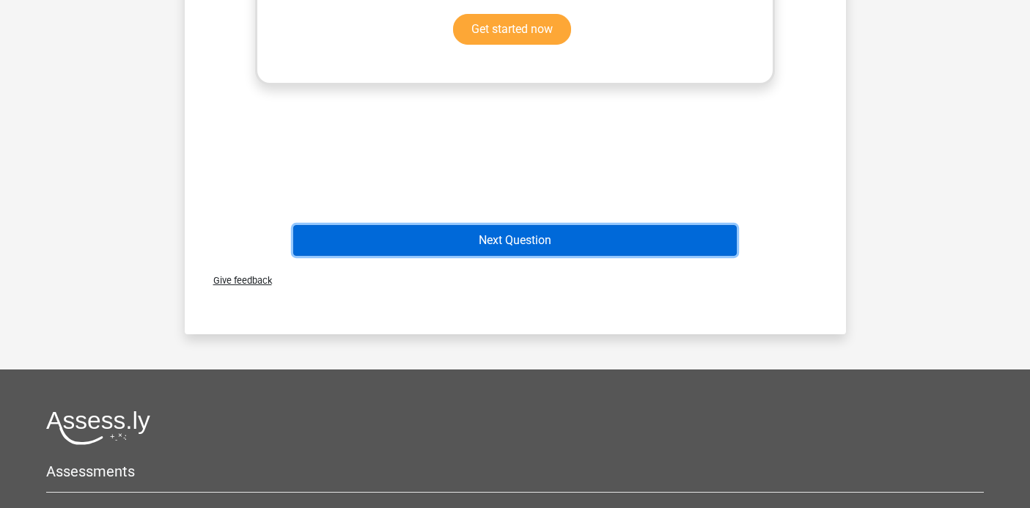
click at [487, 246] on button "Next Question" at bounding box center [514, 240] width 443 height 31
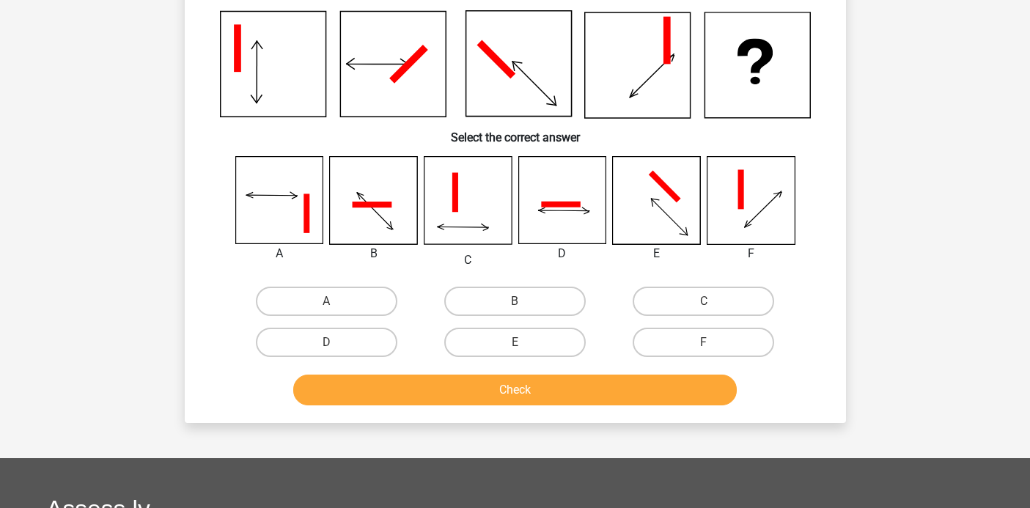
scroll to position [67, 0]
